Goal: Communication & Community: Answer question/provide support

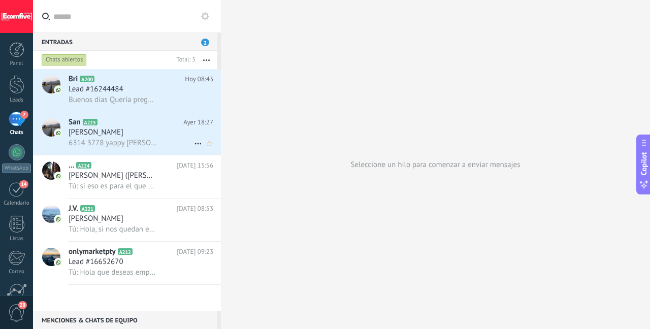
click at [140, 144] on span "6314 3778 yappy [PERSON_NAME] A le por favor enviarle 41" at bounding box center [113, 143] width 89 height 10
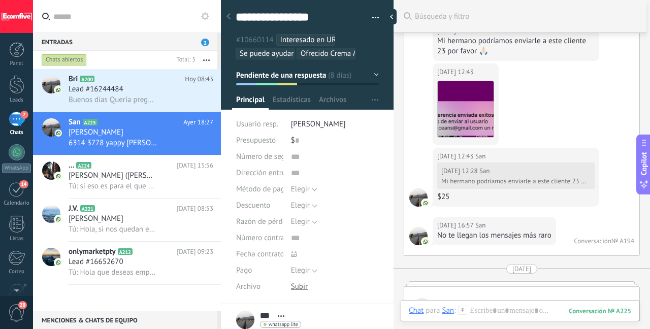
scroll to position [1974, 0]
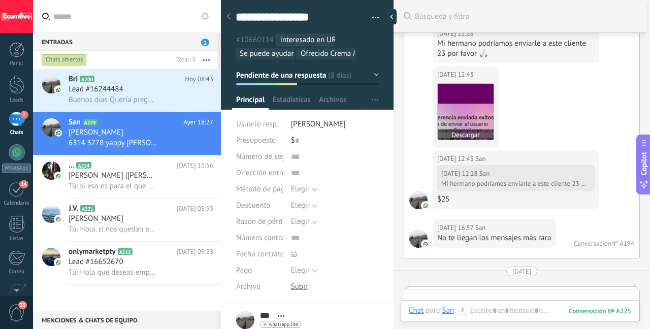
click at [460, 116] on img at bounding box center [466, 112] width 56 height 56
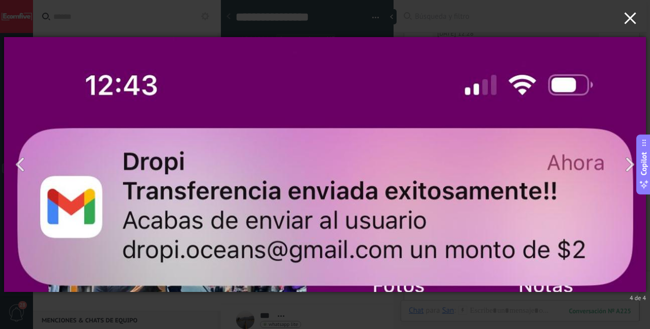
click at [626, 24] on icon "button" at bounding box center [630, 18] width 12 height 12
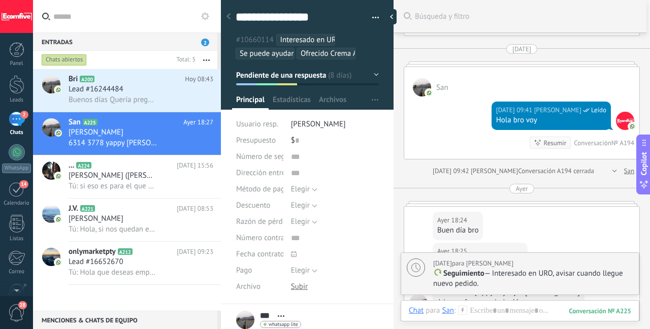
scroll to position [2444, 0]
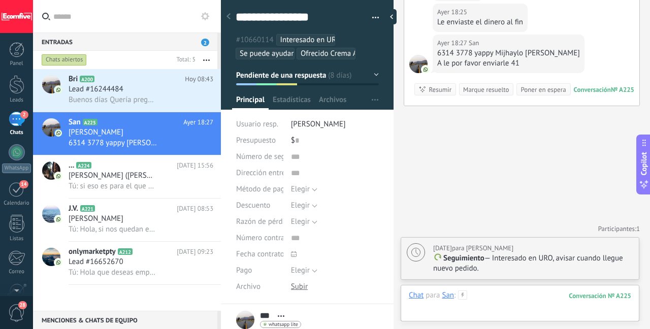
click at [493, 300] on div at bounding box center [520, 306] width 222 height 30
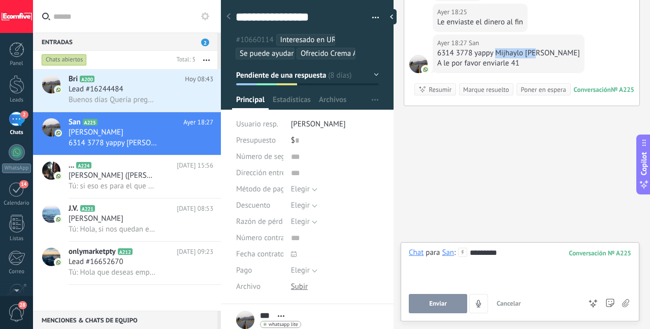
drag, startPoint x: 531, startPoint y: 52, endPoint x: 547, endPoint y: 52, distance: 15.2
click at [537, 52] on div "6314 3778 yappy Mijhaylo [PERSON_NAME]" at bounding box center [508, 53] width 143 height 10
click at [557, 53] on div "[DATE] 18:27 San 6314 3778 yappy [PERSON_NAME] A le por favor enviarle 41" at bounding box center [509, 54] width 152 height 39
click at [558, 54] on div "[DATE] 18:27 San 6314 3778 yappy [PERSON_NAME] A le por favor enviarle 41" at bounding box center [509, 54] width 152 height 39
click at [546, 53] on div "6314 3778 yappy Mijhaylo [PERSON_NAME]" at bounding box center [508, 53] width 143 height 10
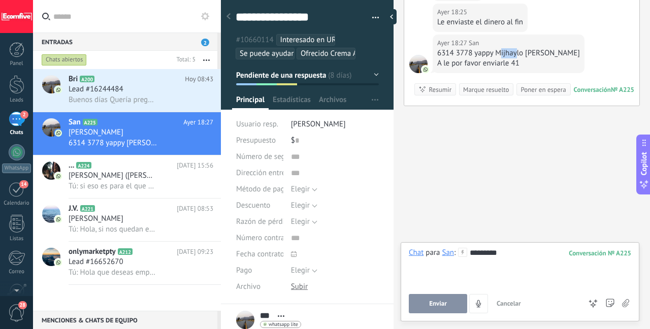
drag, startPoint x: 513, startPoint y: 54, endPoint x: 502, endPoint y: 54, distance: 11.2
click at [502, 54] on div "6314 3778 yappy Mijhaylo [PERSON_NAME]" at bounding box center [508, 53] width 143 height 10
drag, startPoint x: 497, startPoint y: 54, endPoint x: 555, endPoint y: 53, distance: 57.9
click at [555, 53] on div "6314 3778 yappy Mijhaylo [PERSON_NAME]" at bounding box center [508, 53] width 143 height 10
copy div "[PERSON_NAME]"
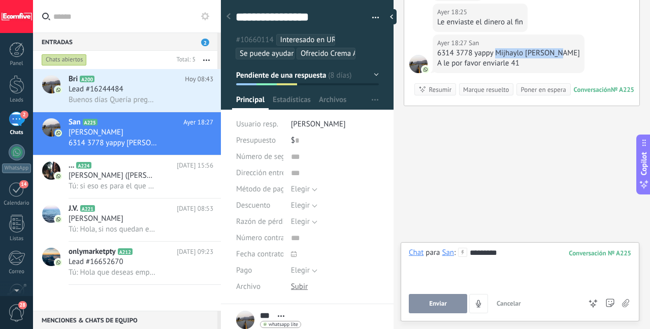
click at [437, 306] on span "Enviar" at bounding box center [438, 303] width 18 height 7
type textarea "**********"
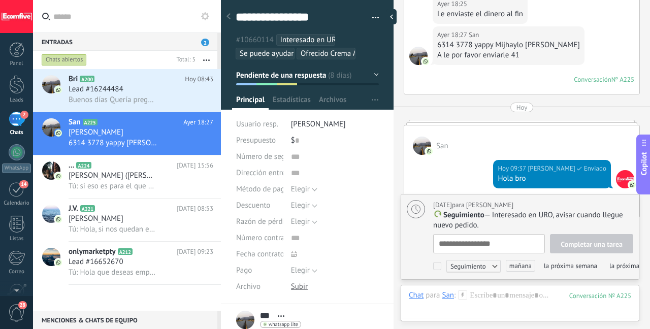
scroll to position [10, 0]
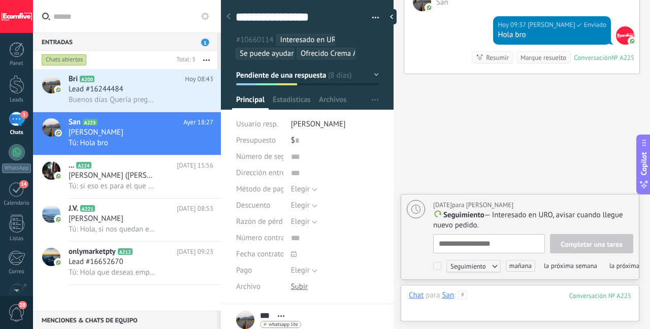
click at [482, 298] on div at bounding box center [520, 306] width 222 height 30
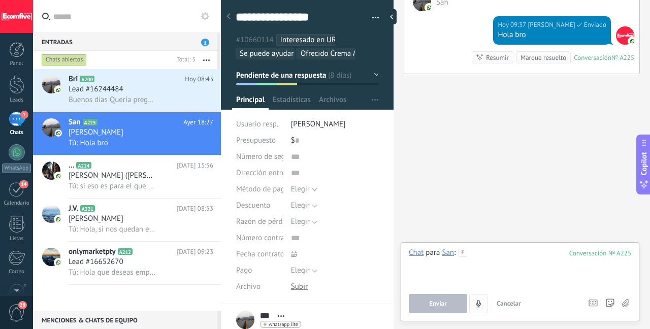
paste div
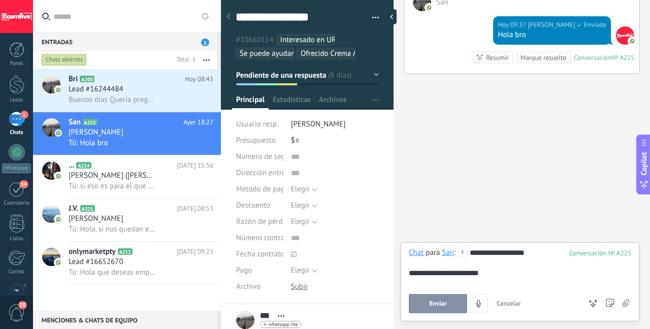
click at [437, 301] on span "Enviar" at bounding box center [438, 303] width 18 height 7
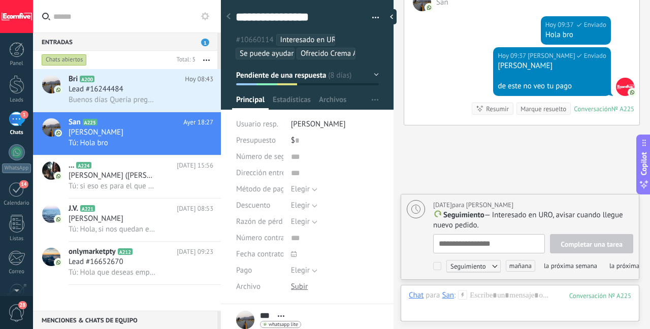
scroll to position [2639, 0]
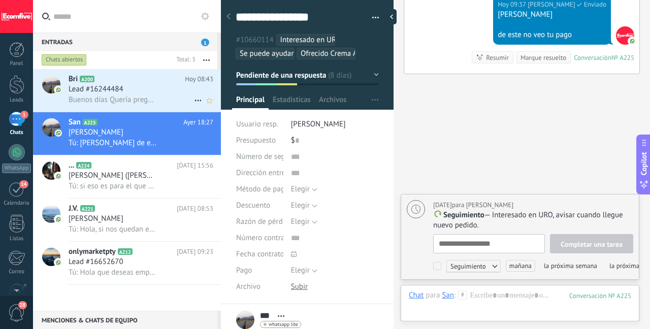
click at [138, 91] on div "Lead #16244484" at bounding box center [141, 89] width 145 height 10
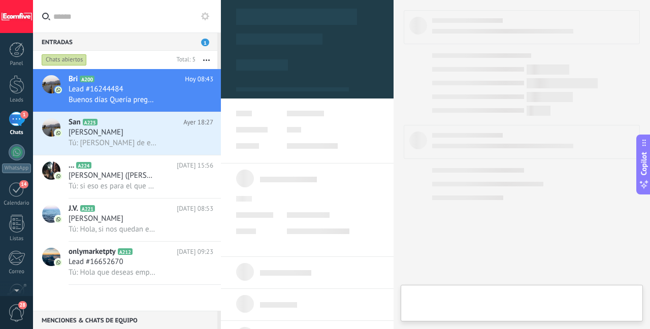
type textarea "**********"
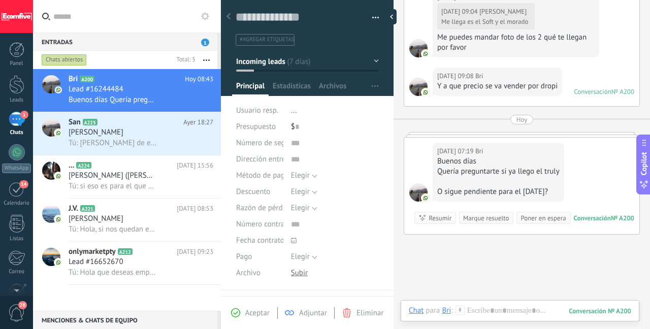
scroll to position [577, 0]
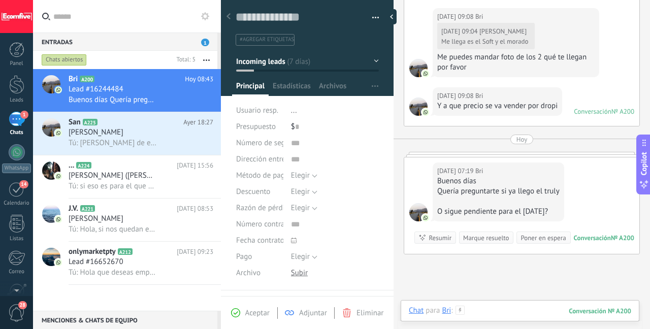
click at [496, 310] on div at bounding box center [520, 321] width 222 height 30
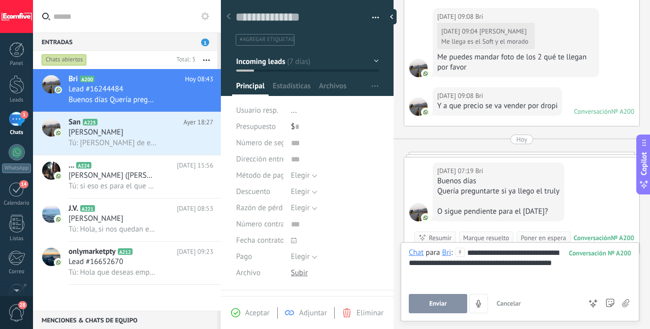
click at [445, 302] on span "Enviar" at bounding box center [438, 303] width 18 height 7
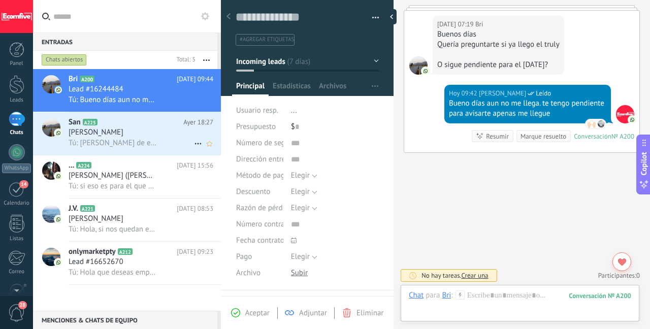
click at [136, 129] on div "[PERSON_NAME]" at bounding box center [141, 133] width 145 height 10
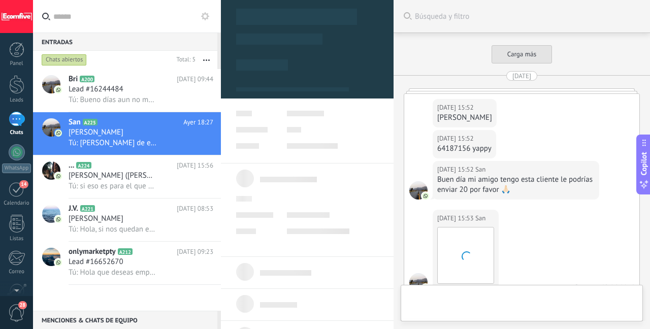
scroll to position [2603, 0]
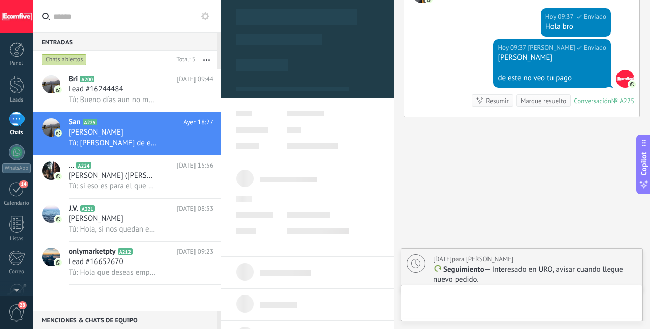
type textarea "***"
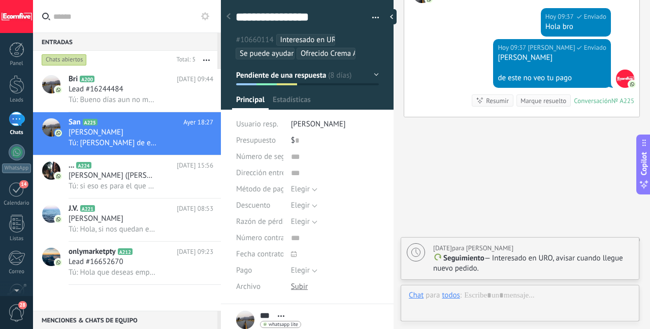
scroll to position [10, 0]
